Goal: Answer question/provide support

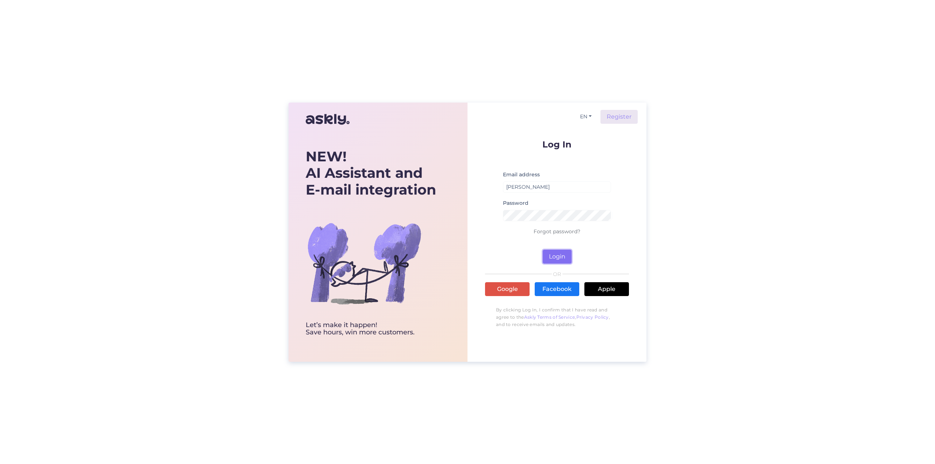
click at [562, 256] on button "Login" at bounding box center [557, 257] width 29 height 14
click at [523, 184] on input "[PERSON_NAME]" at bounding box center [557, 186] width 108 height 11
type input "[EMAIL_ADDRESS][DOMAIN_NAME]"
click at [561, 255] on button "Login" at bounding box center [557, 257] width 29 height 14
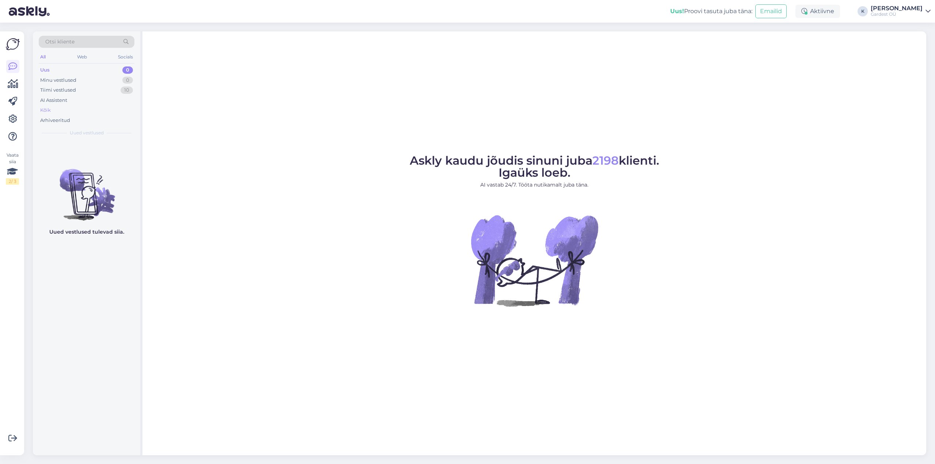
click at [61, 110] on div "Kõik" at bounding box center [87, 110] width 96 height 10
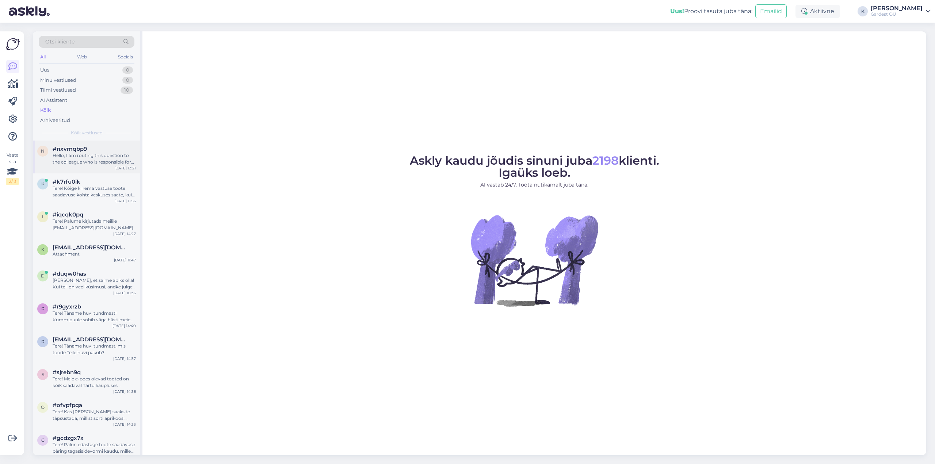
click at [70, 156] on div "Hello, I am routing this question to the colleague who is responsible for this …" at bounding box center [94, 158] width 83 height 13
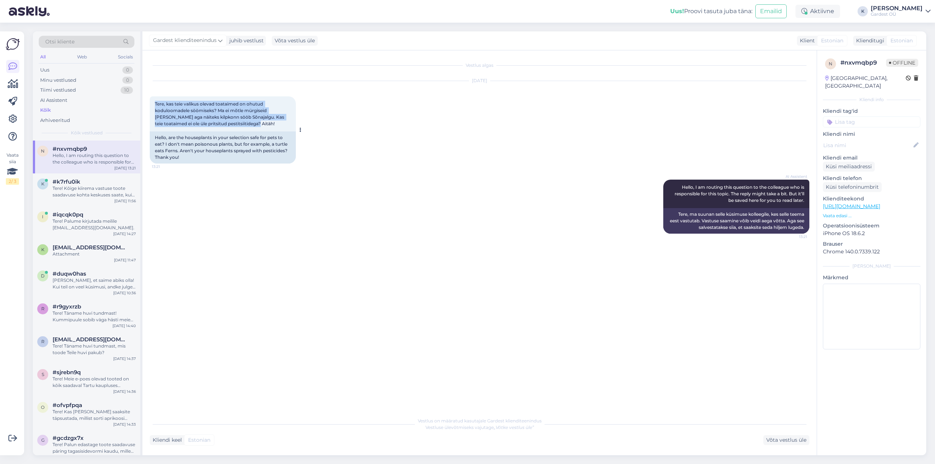
drag, startPoint x: 232, startPoint y: 126, endPoint x: 154, endPoint y: 103, distance: 81.3
click at [154, 103] on div "Tere, kas teie valikus olevad toataimed on ohutud koduloomadele söömiseks? Ma e…" at bounding box center [223, 113] width 146 height 35
click at [91, 186] on div "Tere! Kõige kiirema vastuse toote saadavuse kohta keskuses saate, kui helistate…" at bounding box center [94, 191] width 83 height 13
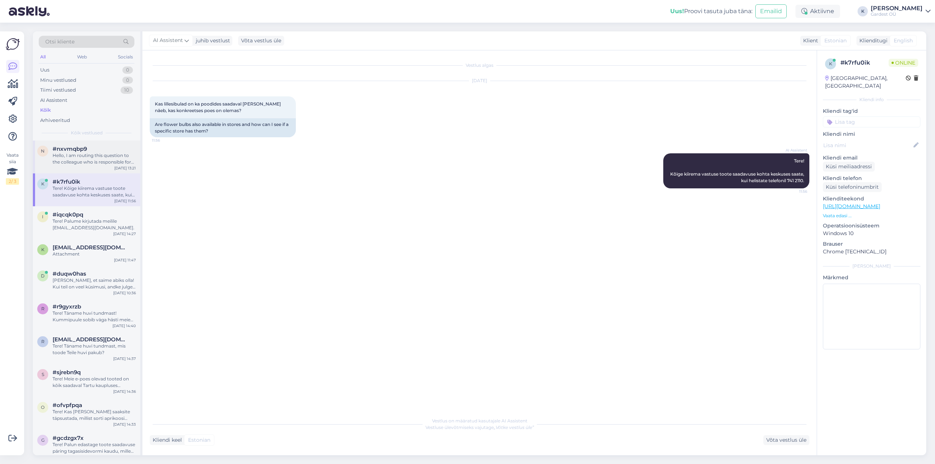
click at [90, 156] on div "Hello, I am routing this question to the colleague who is responsible for this …" at bounding box center [94, 158] width 83 height 13
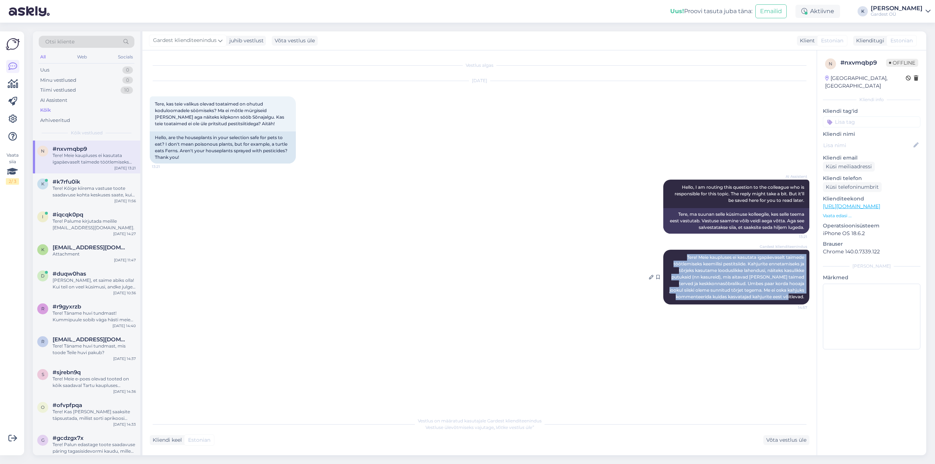
drag, startPoint x: 683, startPoint y: 259, endPoint x: 807, endPoint y: 301, distance: 130.5
click at [807, 301] on div "Gardest klienditeenindus Tere! Meie kaupluses ei kasutata igapäevaselt taimede …" at bounding box center [736, 277] width 146 height 55
copy span "Tere! Meie kaupluses ei kasutata igapäevaselt taimede töötlemiseks keemilisi pe…"
click at [14, 118] on icon at bounding box center [12, 119] width 9 height 9
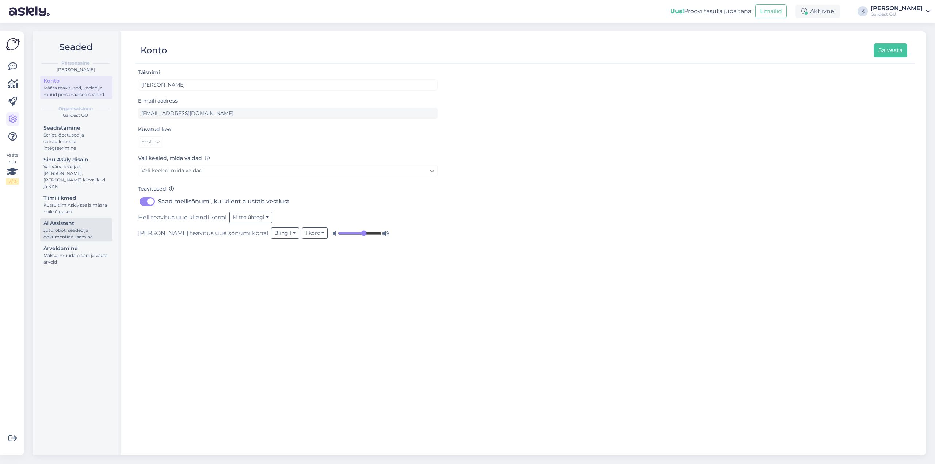
click at [69, 227] on div "Juturoboti seaded ja dokumentide lisamine" at bounding box center [76, 233] width 66 height 13
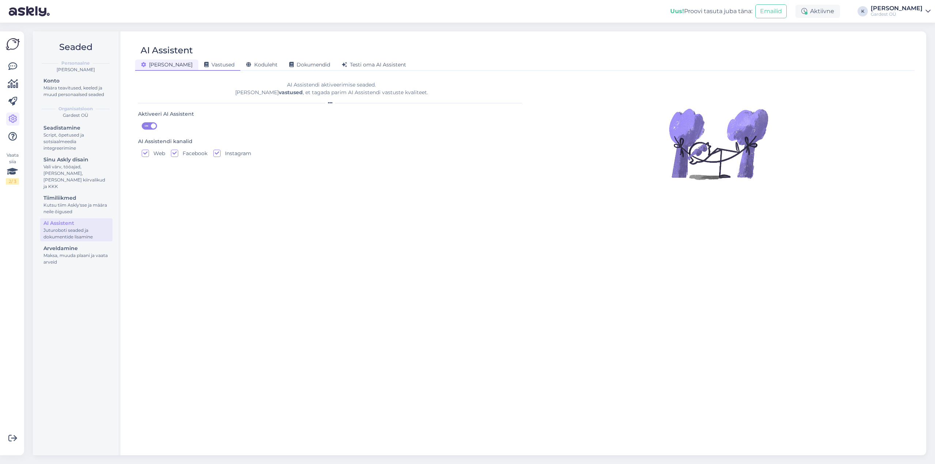
click at [204, 64] on span "Vastused" at bounding box center [219, 64] width 30 height 7
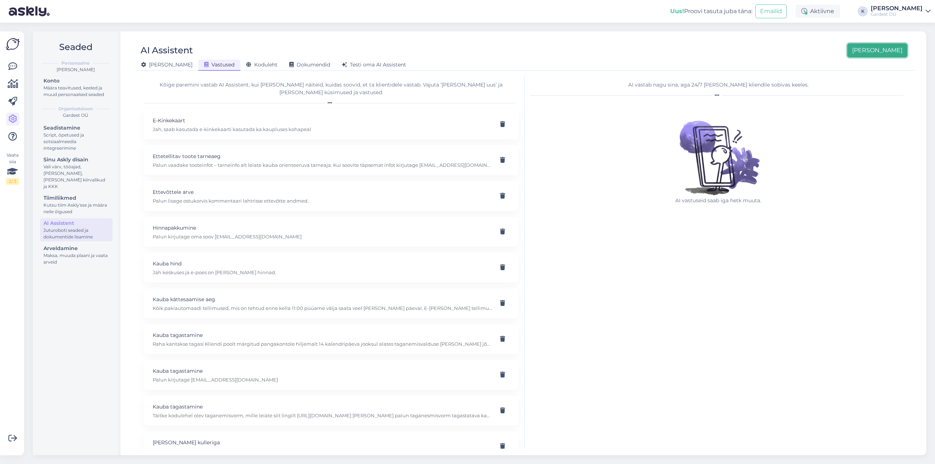
click at [881, 50] on button "[PERSON_NAME]" at bounding box center [877, 50] width 60 height 14
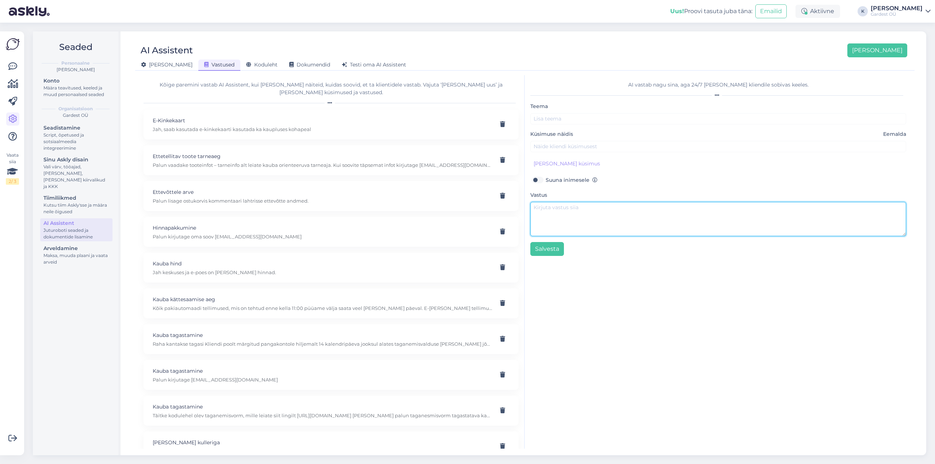
click at [564, 212] on textarea at bounding box center [718, 219] width 376 height 34
paste textarea "Tere! Meie kaupluses ei kasutata igapäevaselt taimede töötlemiseks keemilisi pe…"
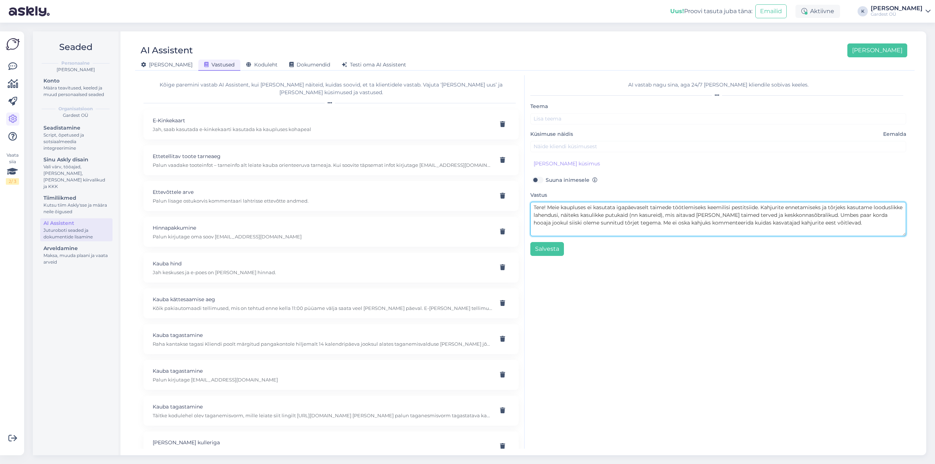
type textarea "Tere! Meie kaupluses ei kasutata igapäevaselt taimede töötlemiseks keemilisi pe…"
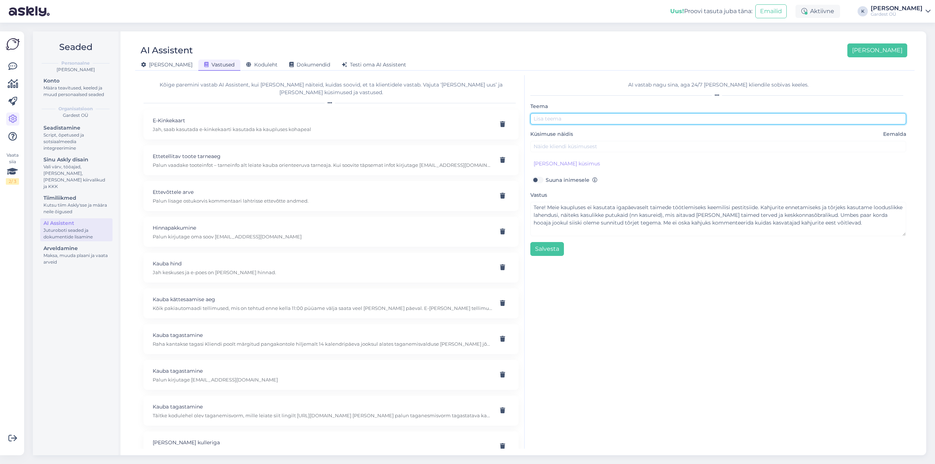
click at [574, 119] on input "text" at bounding box center [718, 118] width 376 height 11
type input "Taimekahjurite tõrje"
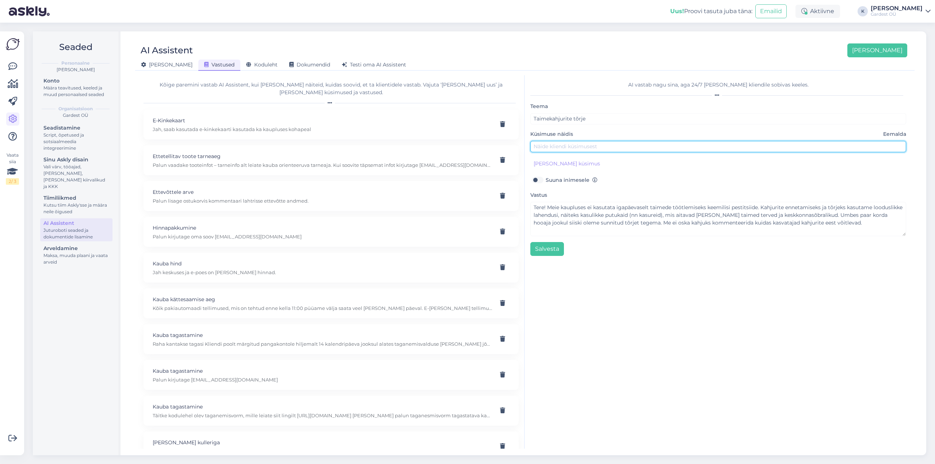
click at [561, 147] on input "text" at bounding box center [718, 146] width 376 height 11
type input "Mida kasutate toataimede kahjurite tõrjeks?"
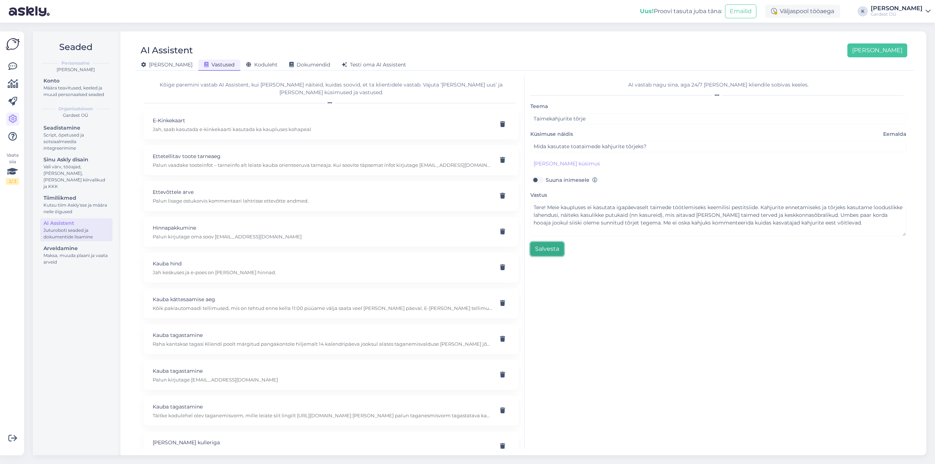
click at [545, 248] on button "Salvesta" at bounding box center [547, 249] width 34 height 14
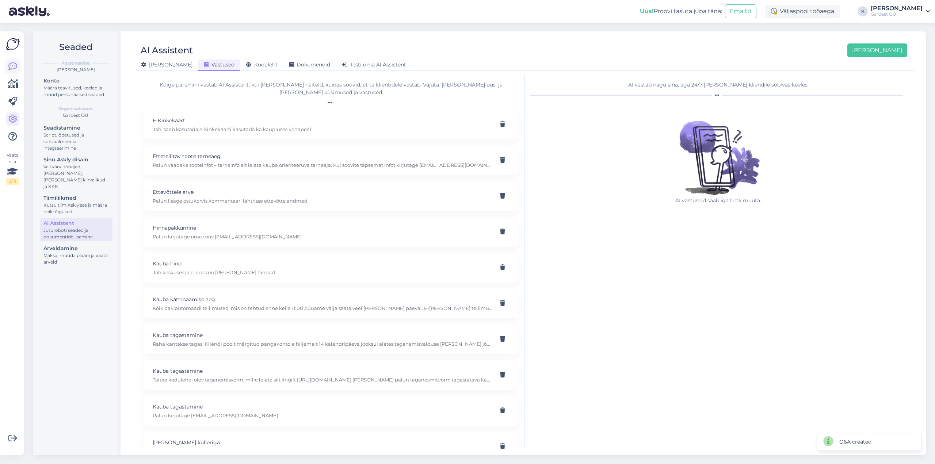
click at [11, 65] on icon at bounding box center [12, 66] width 9 height 9
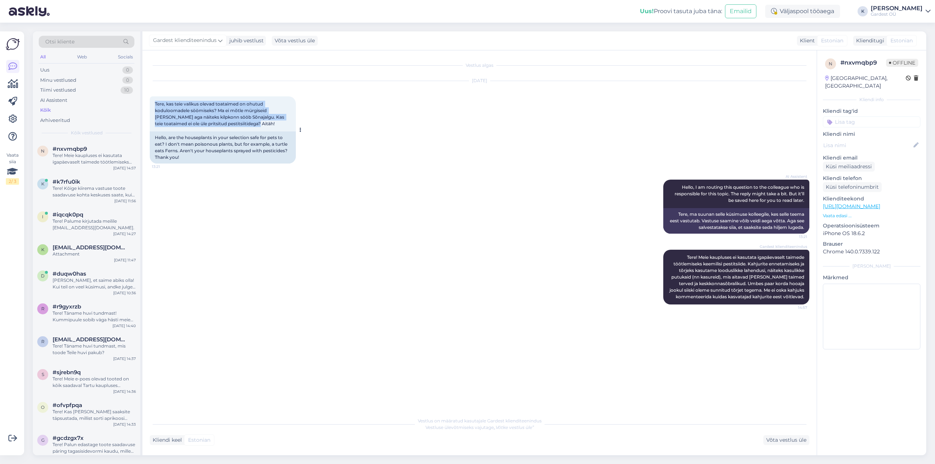
drag, startPoint x: 239, startPoint y: 121, endPoint x: 153, endPoint y: 103, distance: 87.3
click at [153, 103] on div "Tere, kas teie valikus olevad toataimed on ohutud koduloomadele söömiseks? Ma e…" at bounding box center [223, 113] width 146 height 35
copy span "Tere, kas teie valikus olevad toataimed on ohutud koduloomadele söömiseks? Ma e…"
click at [12, 116] on icon at bounding box center [12, 119] width 9 height 9
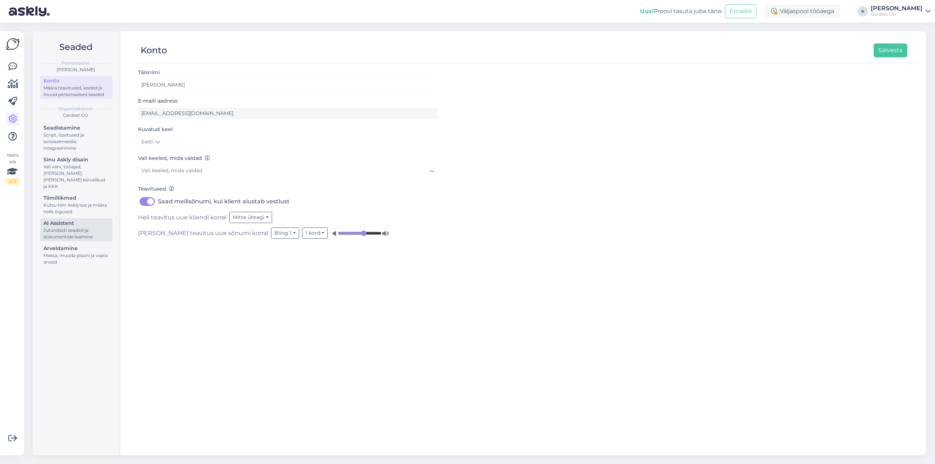
click at [46, 220] on div "AI Assistent" at bounding box center [76, 223] width 66 height 8
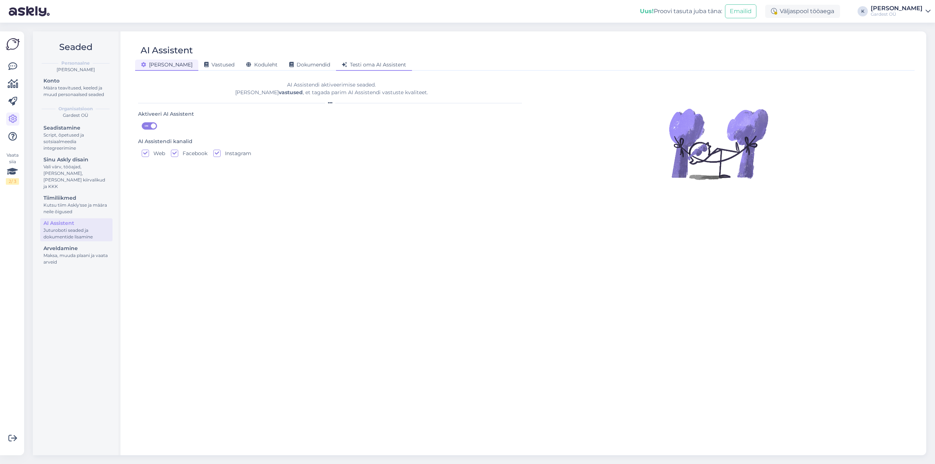
click at [342, 65] on span "Testi oma AI Assistent" at bounding box center [374, 64] width 64 height 7
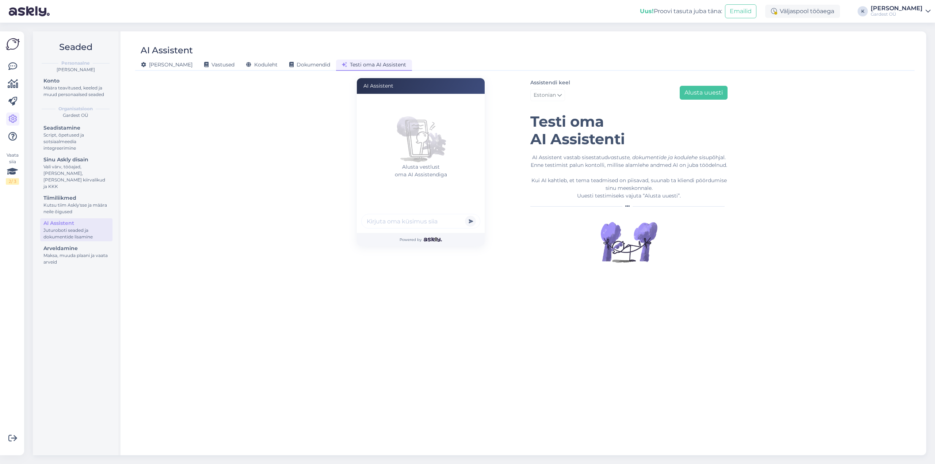
click at [386, 222] on input "text" at bounding box center [420, 221] width 119 height 15
paste input "Tere, kas teie valikus olevad toataimed on ohutud koduloomadele söömiseks? Ma e…"
type input "Tere, kas teie valikus olevad toataimed on ohutud koduloomadele söömiseks? Ma e…"
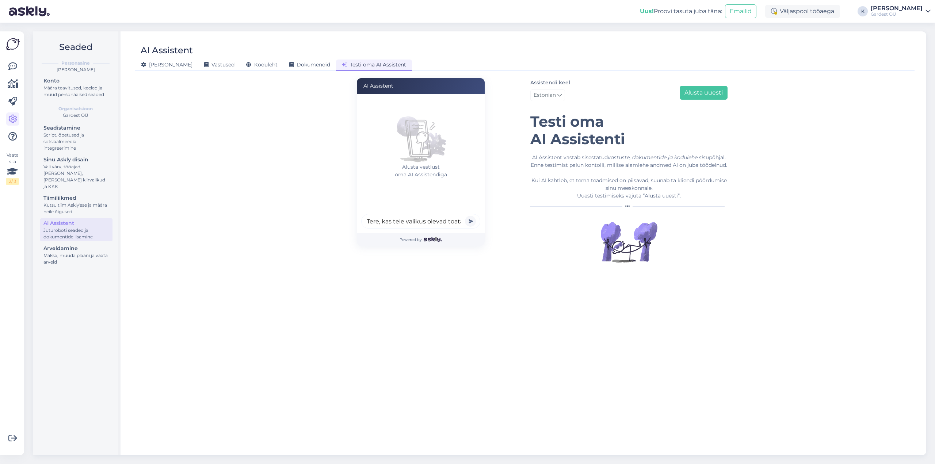
click at [472, 222] on button "submit" at bounding box center [470, 221] width 11 height 11
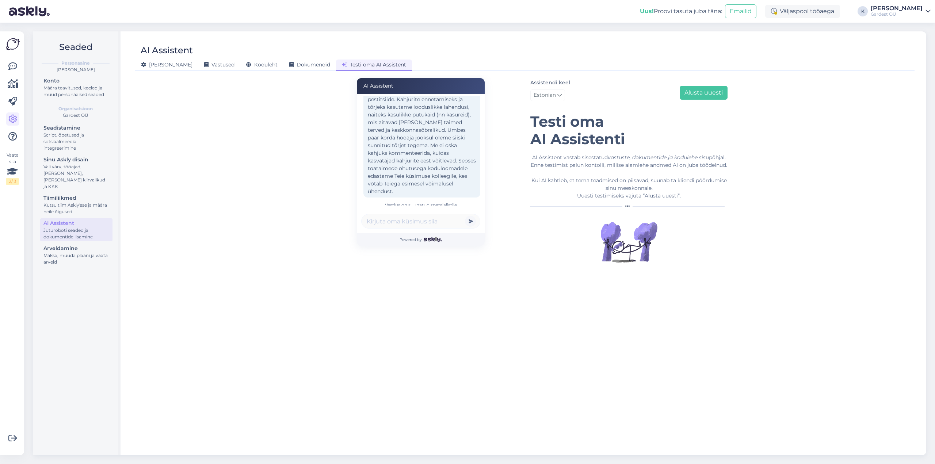
scroll to position [105, 0]
click at [12, 69] on icon at bounding box center [12, 66] width 9 height 9
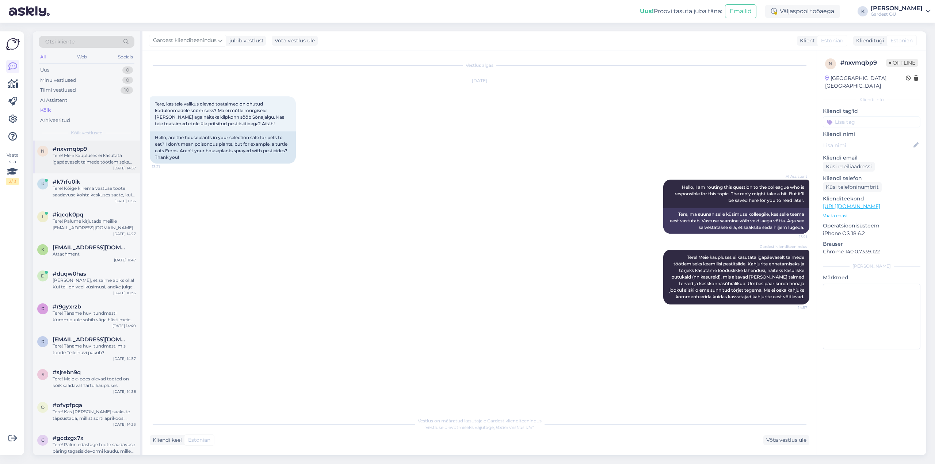
click at [66, 154] on div "Tere! Meie kaupluses ei kasutata igapäevaselt taimede töötlemiseks keemilisi pe…" at bounding box center [94, 158] width 83 height 13
